Goal: Task Accomplishment & Management: Use online tool/utility

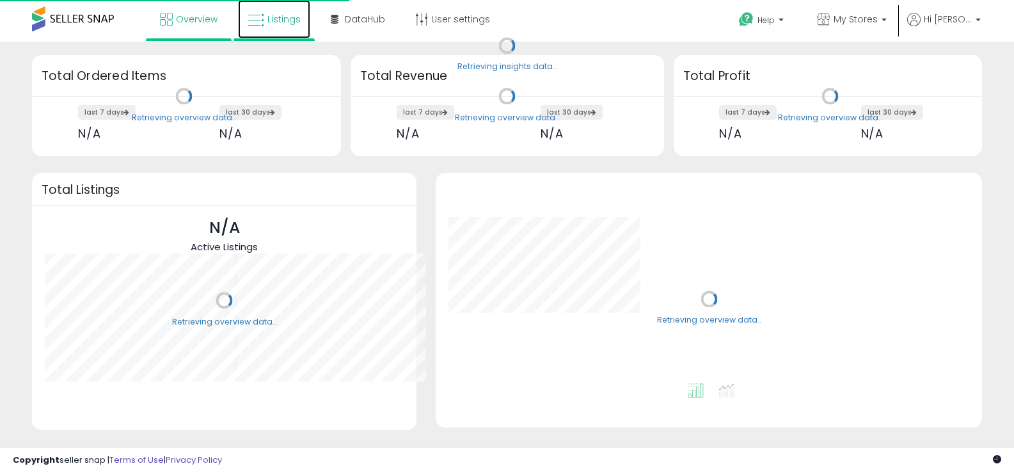
click at [290, 26] on link "Listings" at bounding box center [274, 19] width 72 height 38
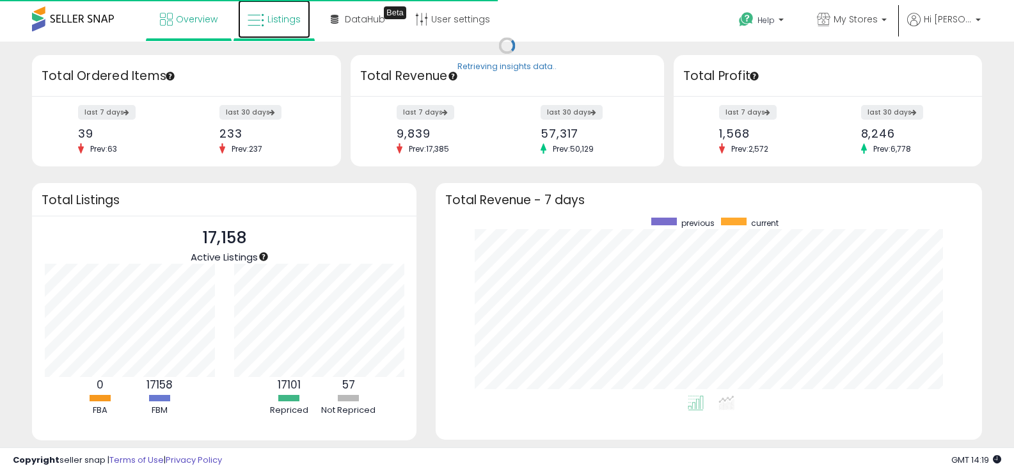
scroll to position [178, 521]
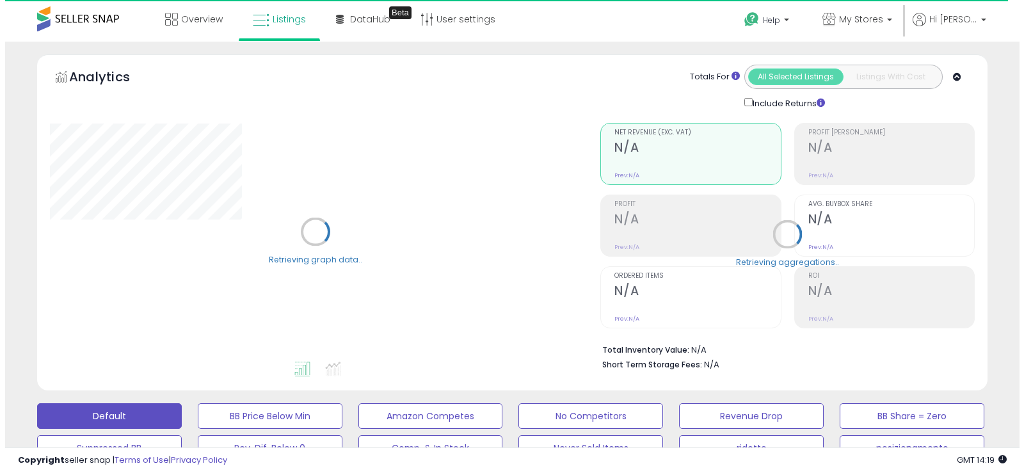
scroll to position [256, 0]
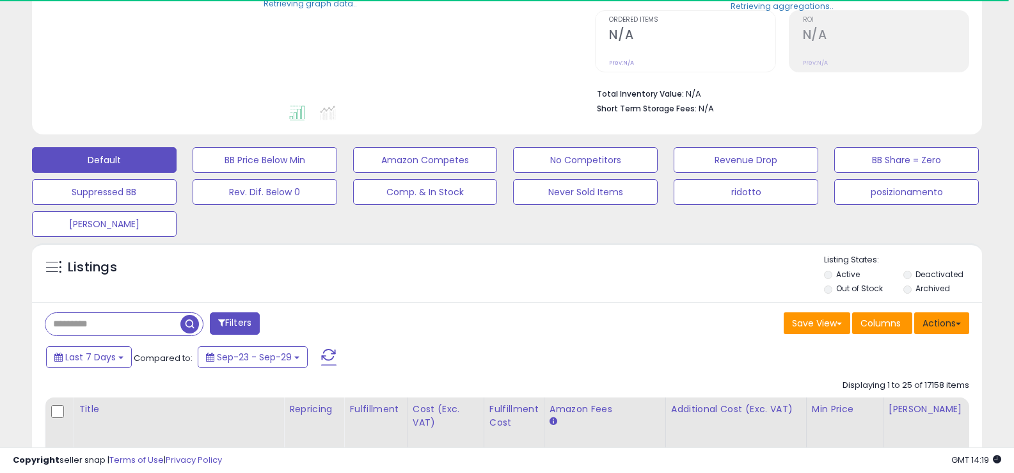
click at [943, 318] on button "Actions" at bounding box center [942, 323] width 55 height 22
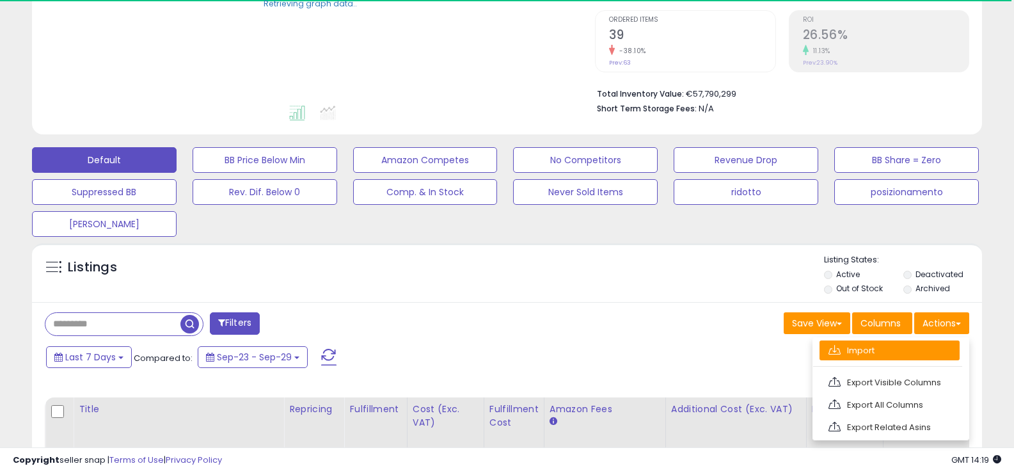
click at [881, 349] on link "Import" at bounding box center [890, 351] width 140 height 20
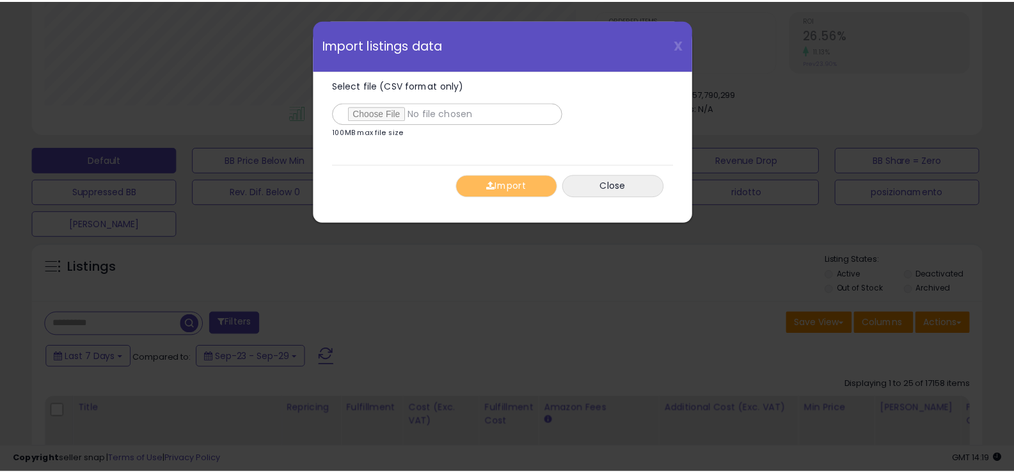
scroll to position [262, 556]
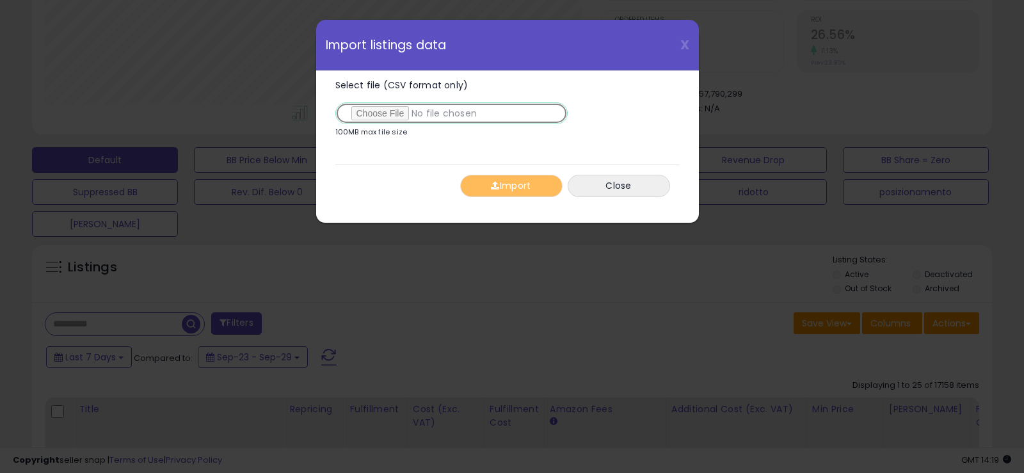
click at [376, 116] on input "Select file (CSV format only)" at bounding box center [451, 113] width 232 height 22
type input "**********"
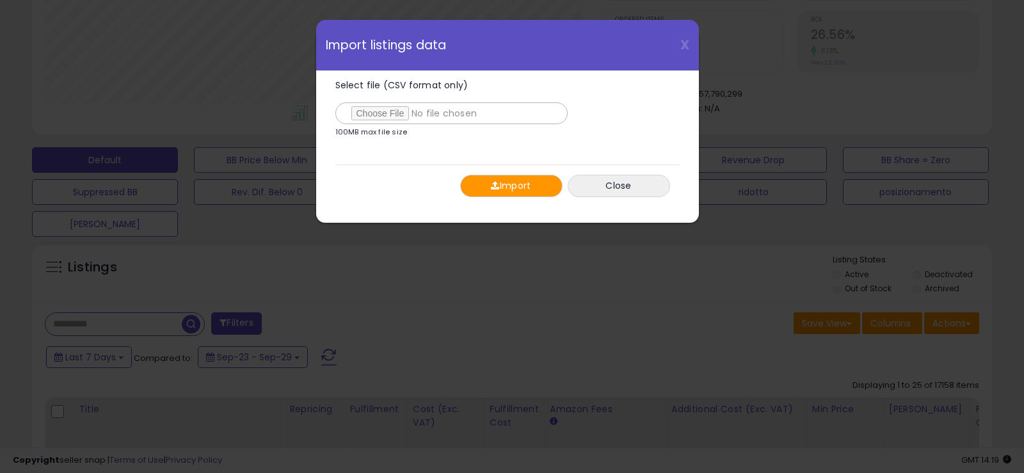
click at [496, 186] on span "button" at bounding box center [495, 185] width 8 height 9
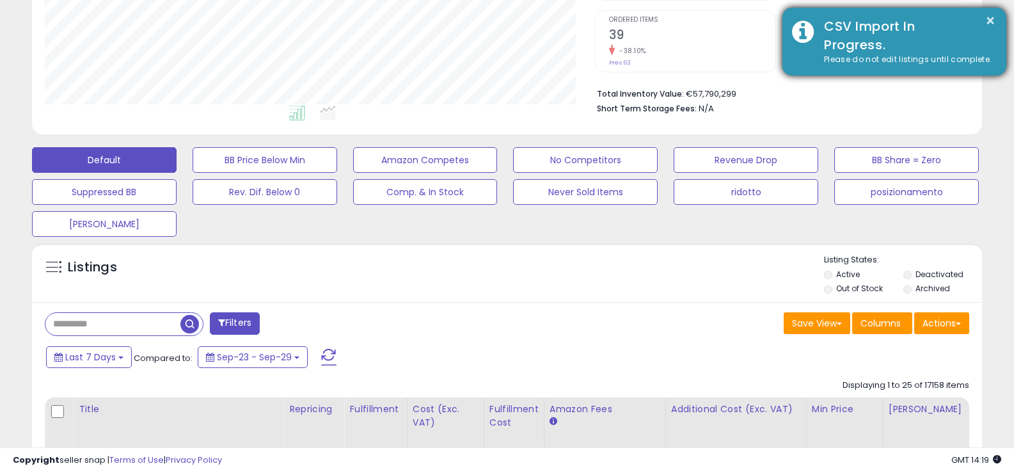
scroll to position [64, 0]
